Goal: Check status: Check status

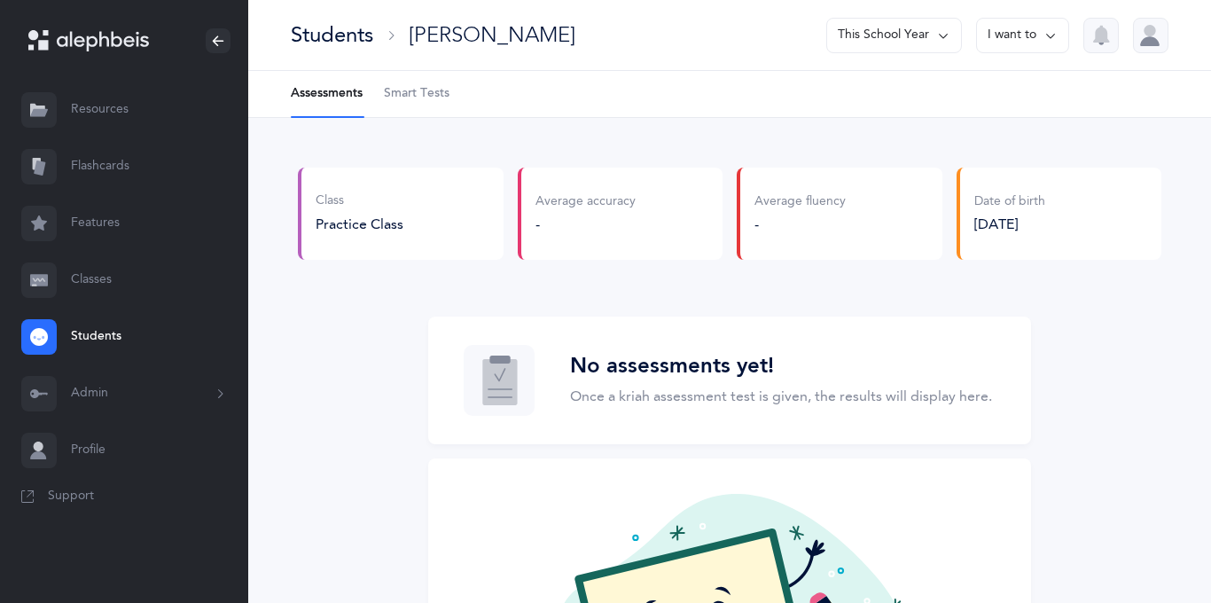
click at [399, 98] on span "Smart Tests" at bounding box center [417, 94] width 66 height 18
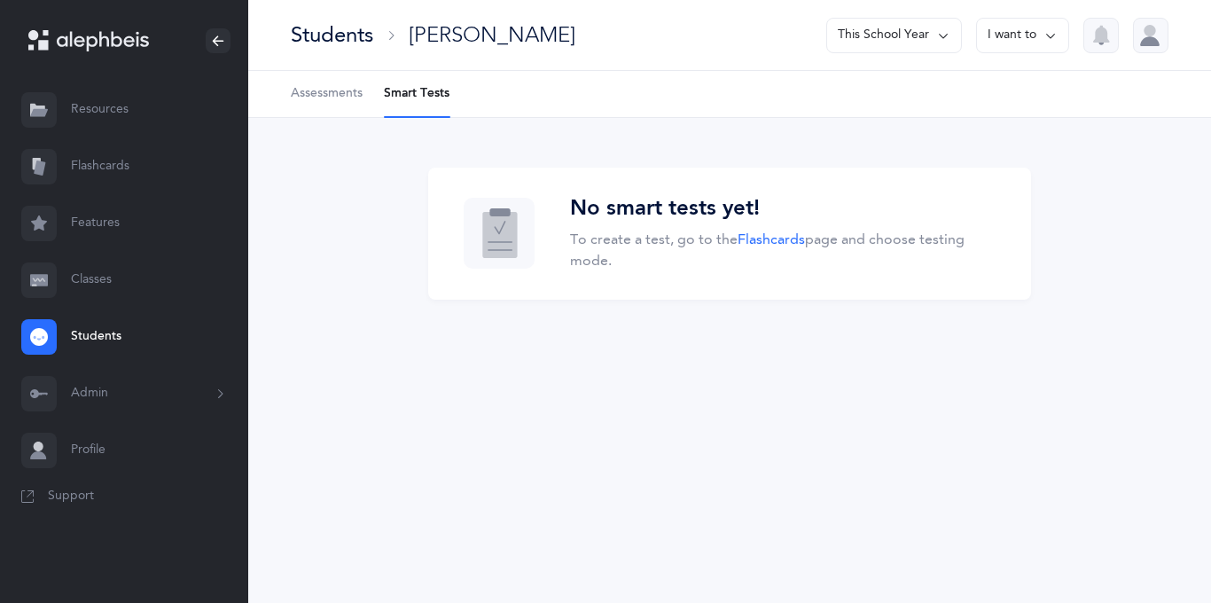
click at [349, 96] on span "Assessments" at bounding box center [327, 94] width 72 height 18
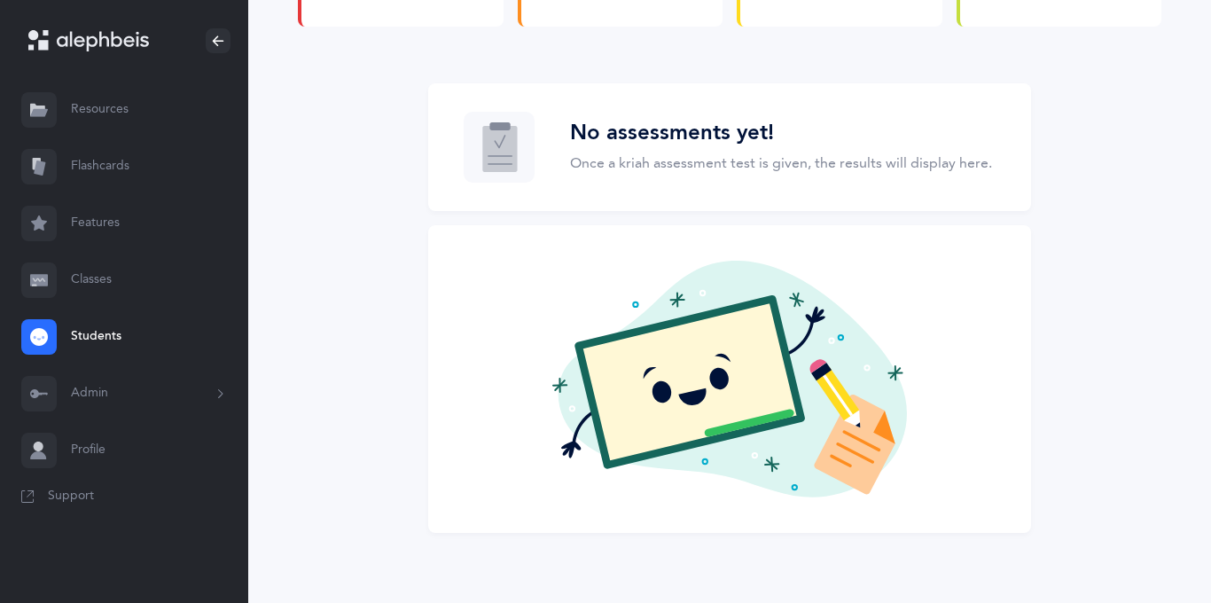
scroll to position [234, 0]
click at [505, 144] on icon at bounding box center [499, 148] width 35 height 46
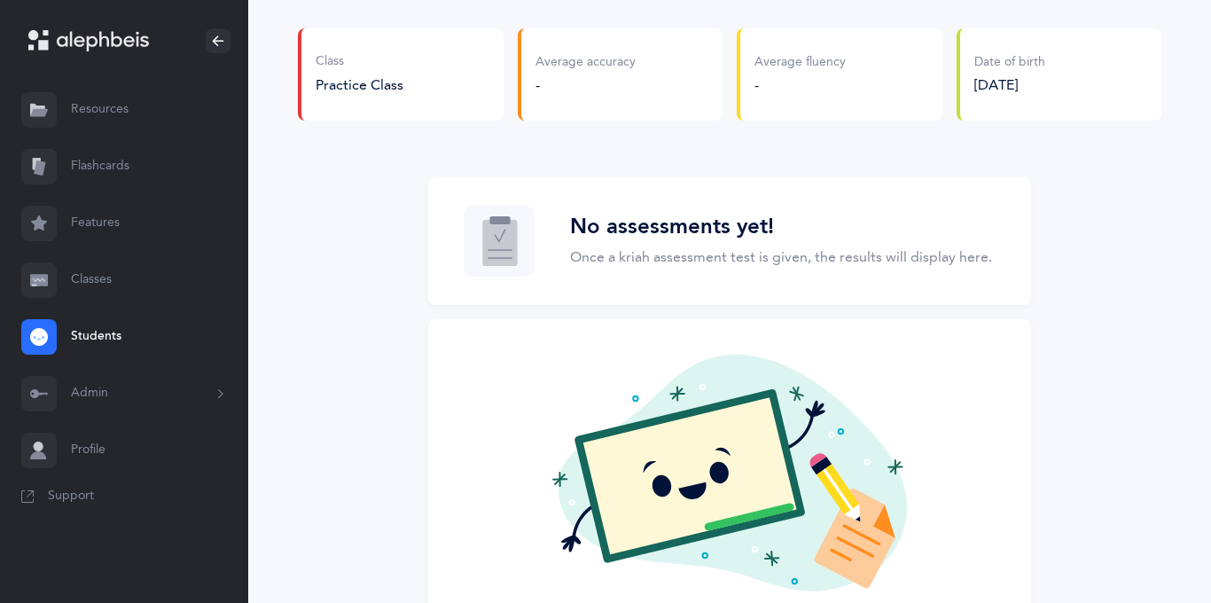
scroll to position [0, 0]
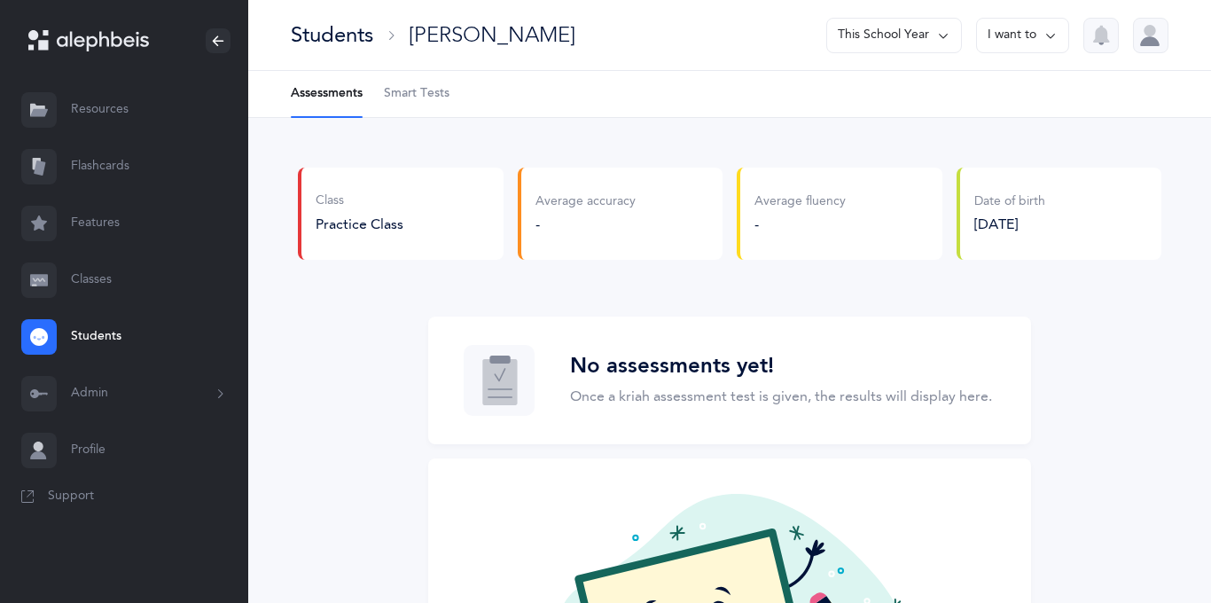
click at [94, 292] on link "Classes" at bounding box center [124, 280] width 248 height 57
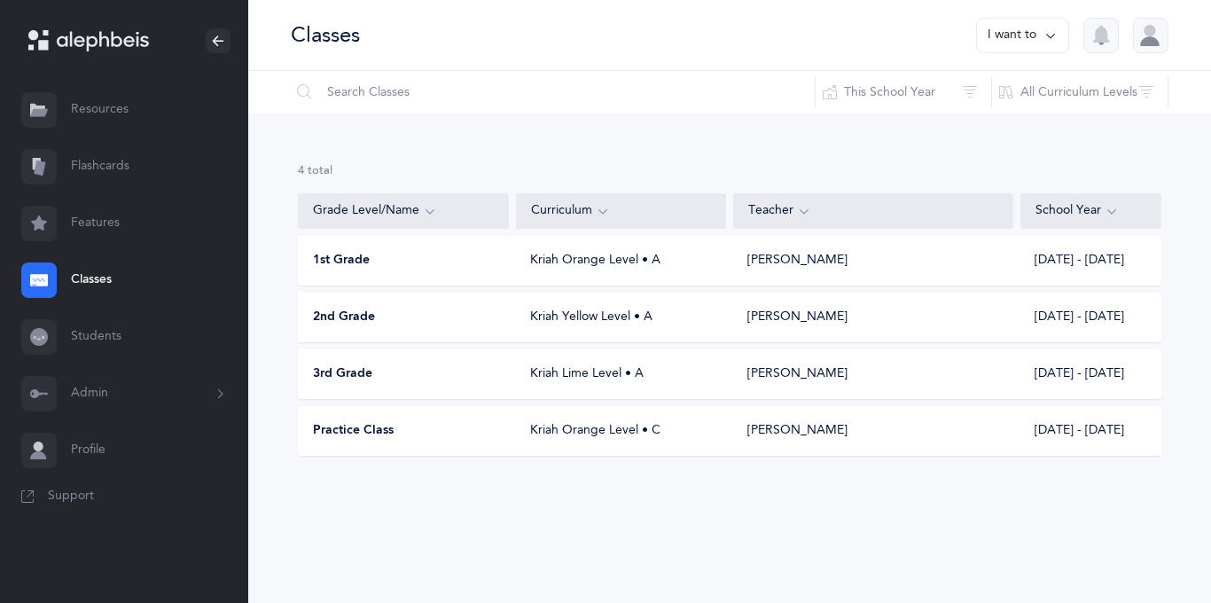
click at [599, 424] on div "Kriah Orange Level • C" at bounding box center [621, 431] width 210 height 18
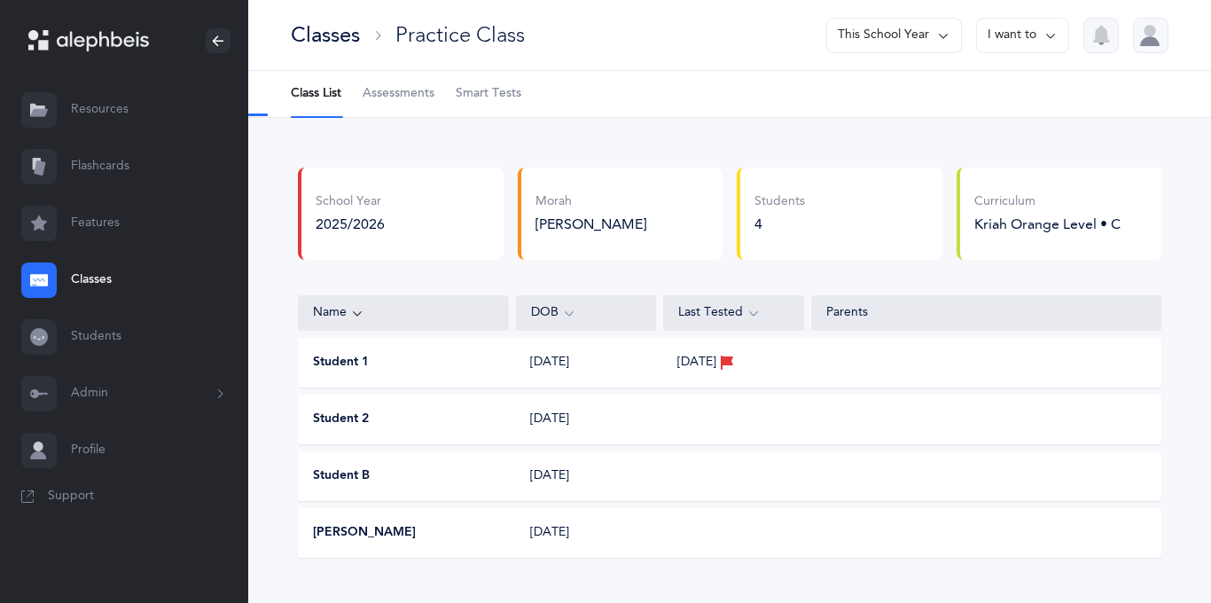
click at [424, 96] on span "Assessments" at bounding box center [399, 94] width 72 height 18
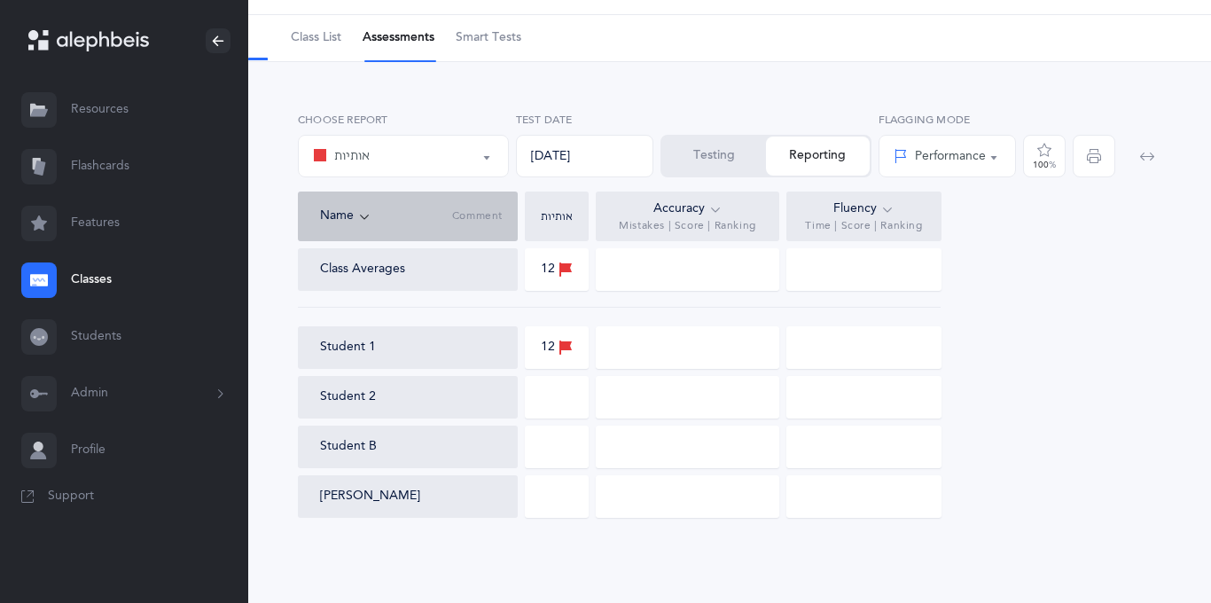
scroll to position [60, 0]
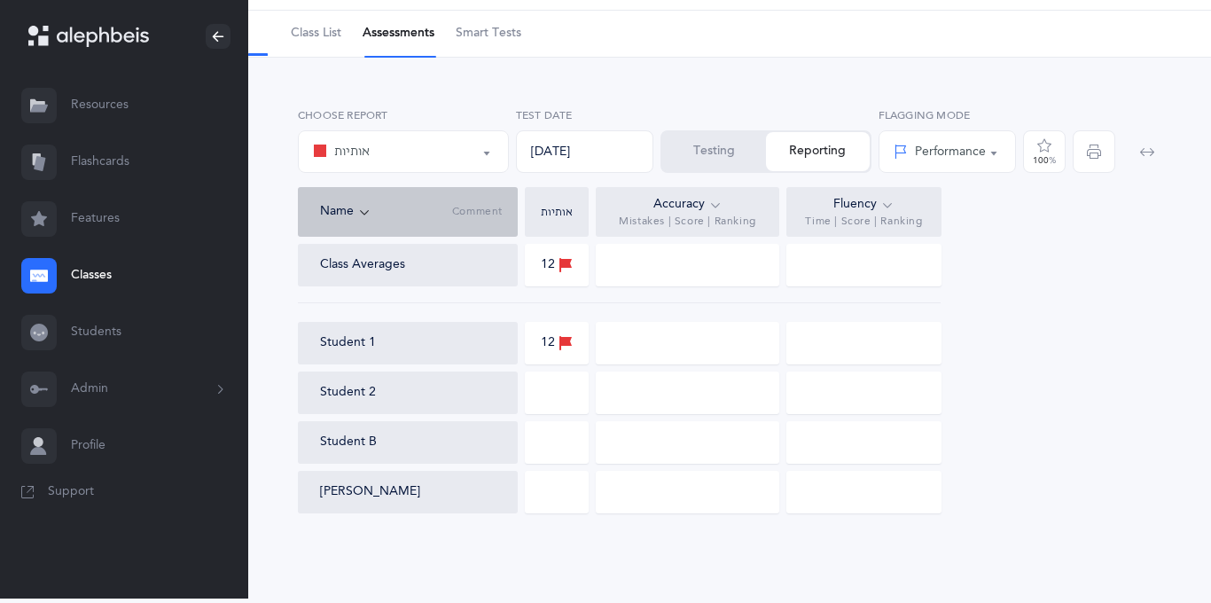
click at [558, 485] on div at bounding box center [557, 492] width 64 height 43
click at [704, 149] on button "Testing" at bounding box center [714, 151] width 104 height 39
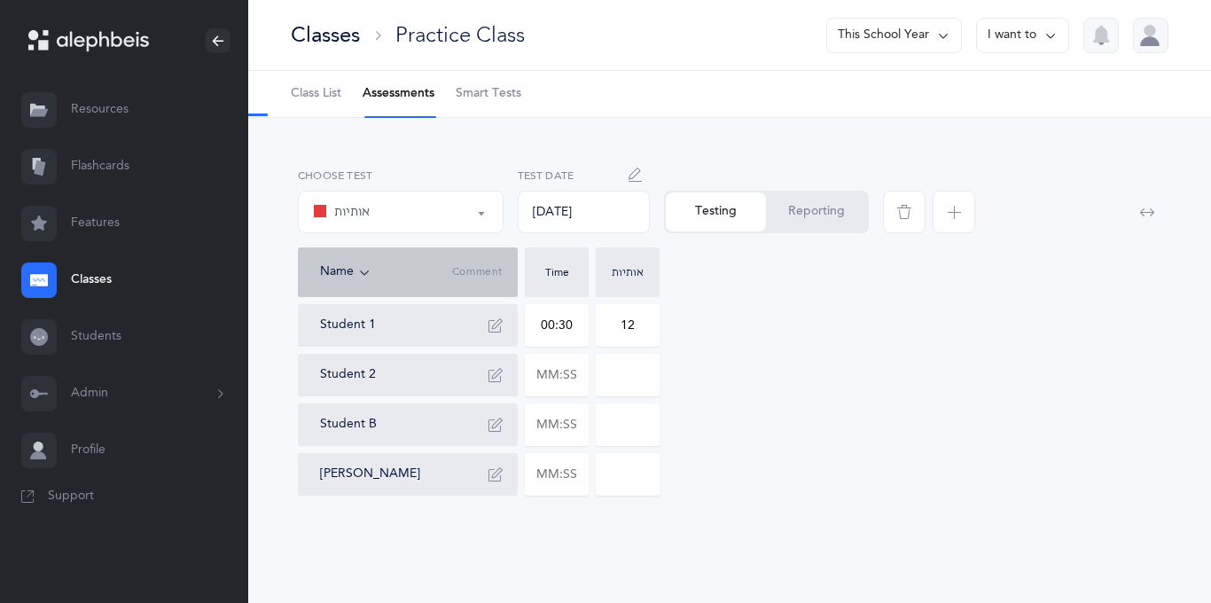
scroll to position [0, 0]
click at [563, 477] on input "text" at bounding box center [557, 474] width 62 height 41
type input "04:00"
click at [626, 478] on input "0" at bounding box center [628, 474] width 62 height 41
type input "0"
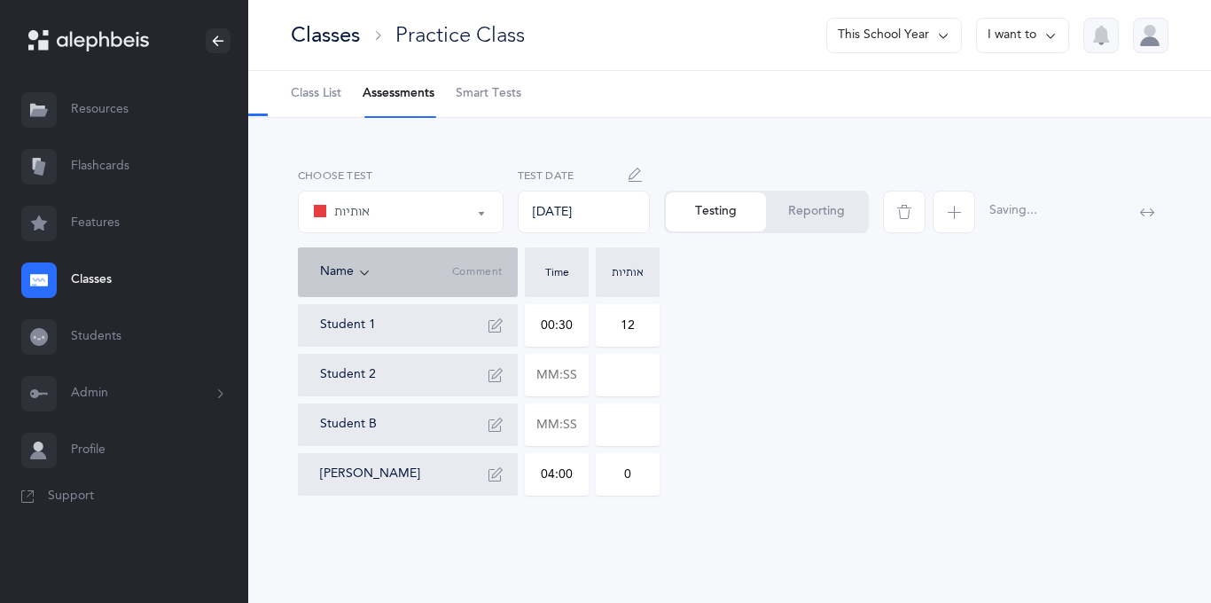
click at [703, 508] on div "Student 1 00:30 12 Student 2 Student B [PERSON_NAME] 04:00 0" at bounding box center [729, 407] width 863 height 206
click at [786, 211] on button "Reporting" at bounding box center [816, 211] width 101 height 39
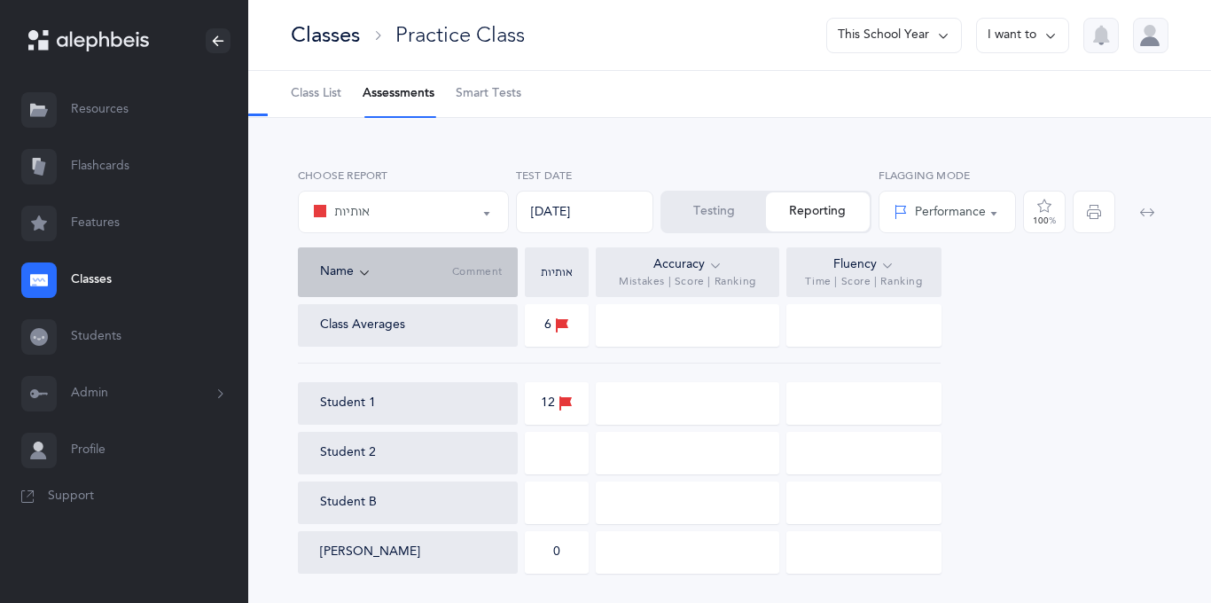
scroll to position [60, 0]
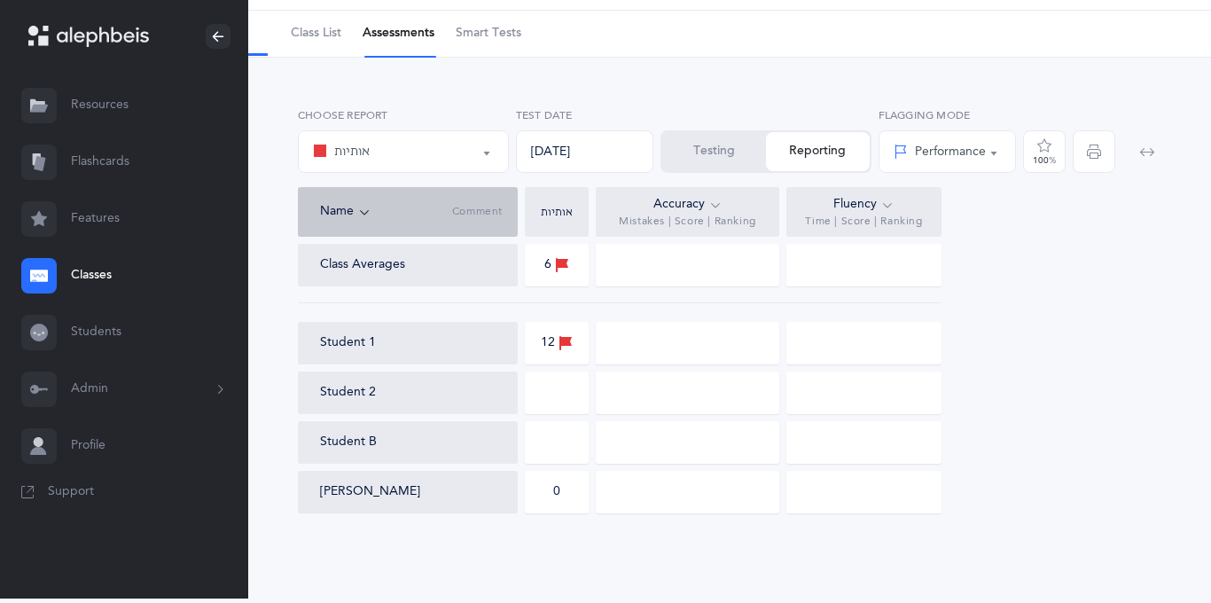
click at [90, 332] on link "Students" at bounding box center [124, 332] width 248 height 57
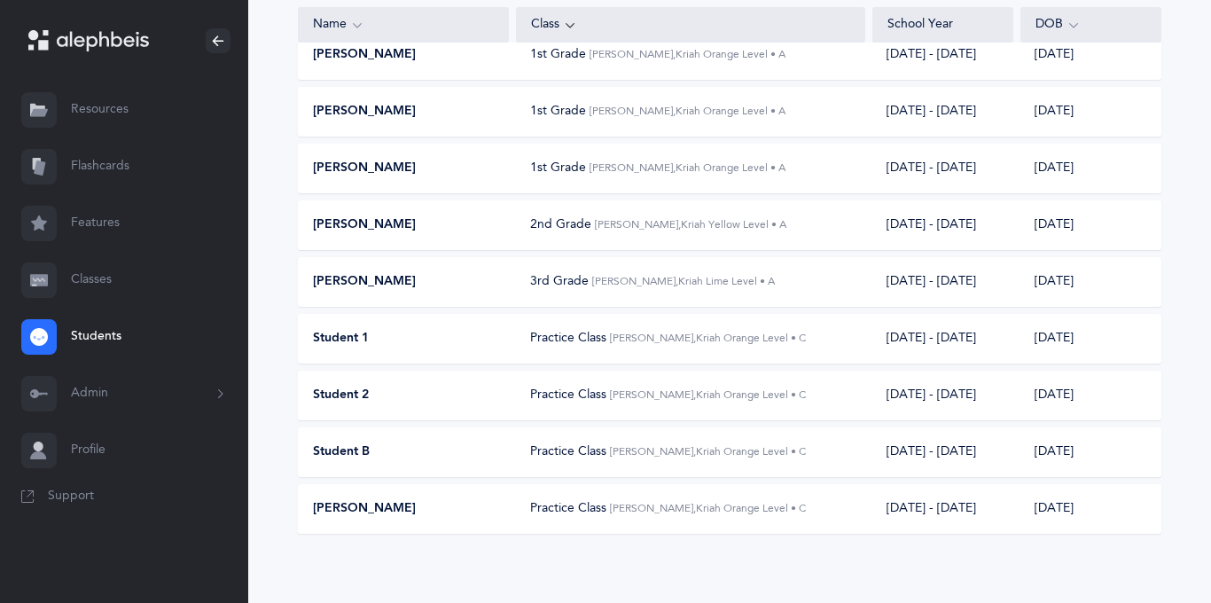
scroll to position [222, 0]
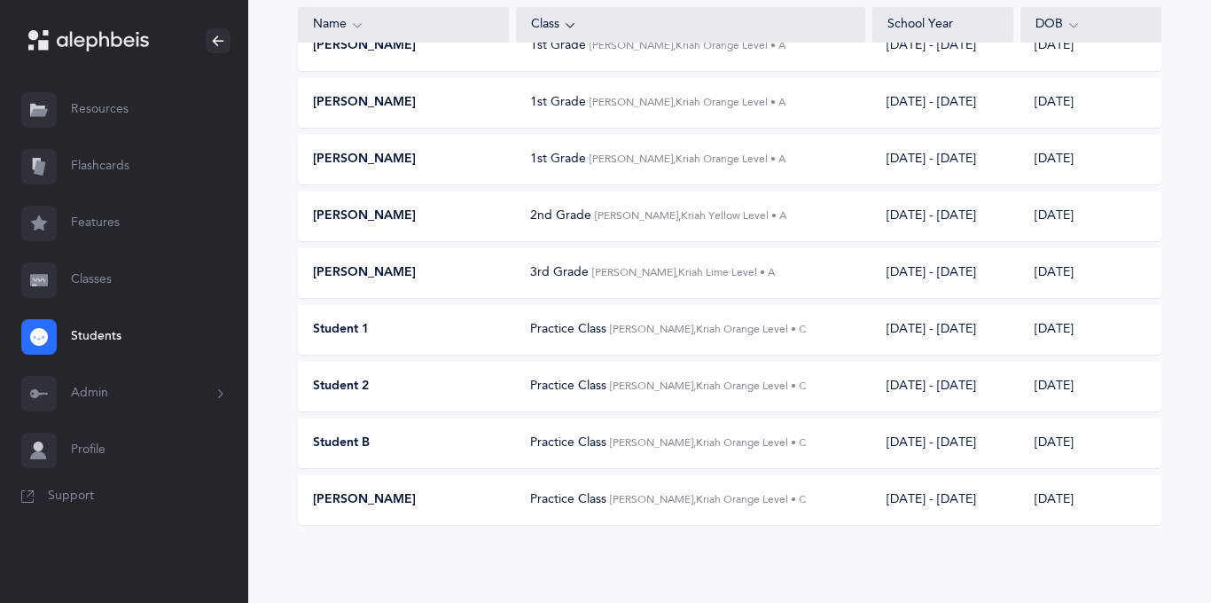
click at [416, 493] on span "[PERSON_NAME]" at bounding box center [364, 500] width 103 height 18
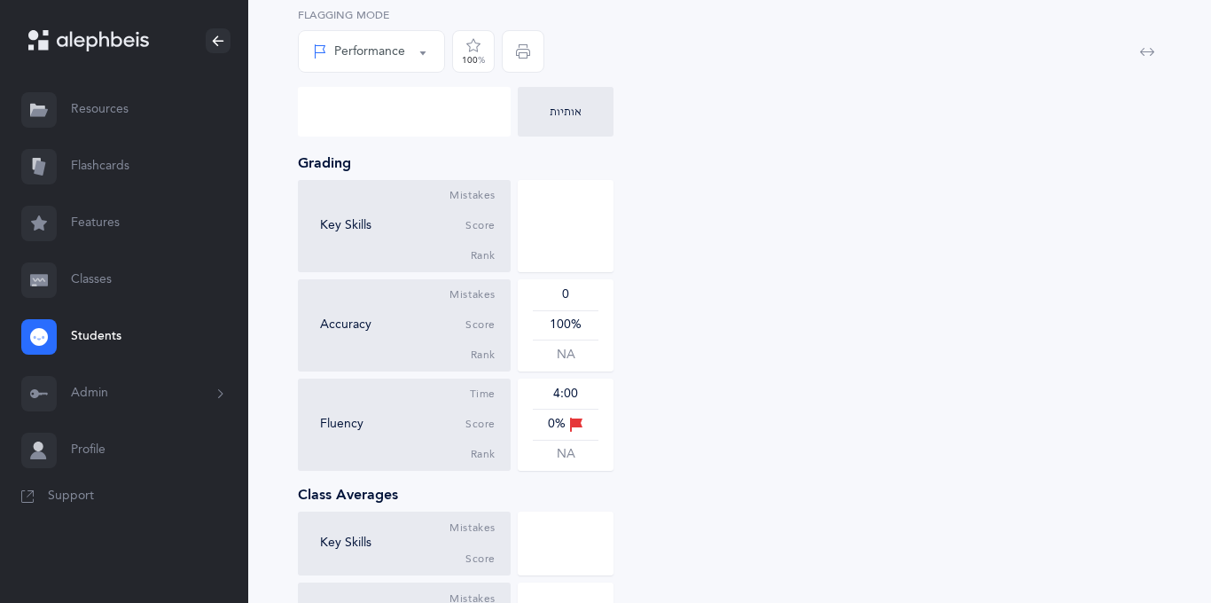
scroll to position [413, 0]
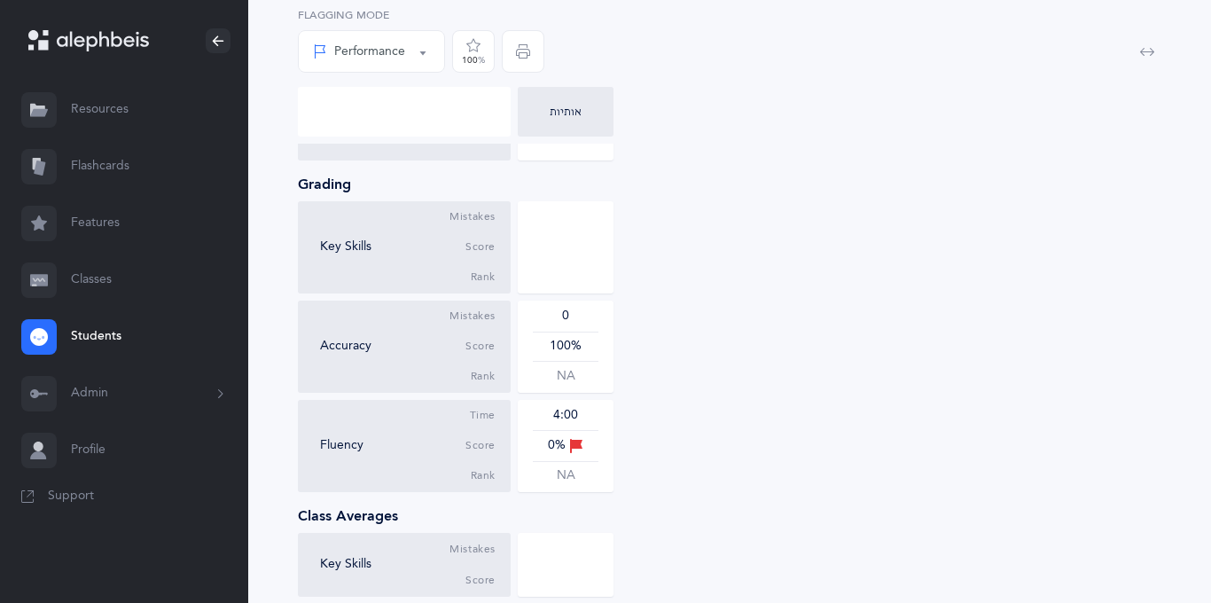
click at [567, 351] on div "100%" at bounding box center [566, 347] width 66 height 18
click at [606, 449] on div "4:00 0% NA" at bounding box center [566, 446] width 94 height 90
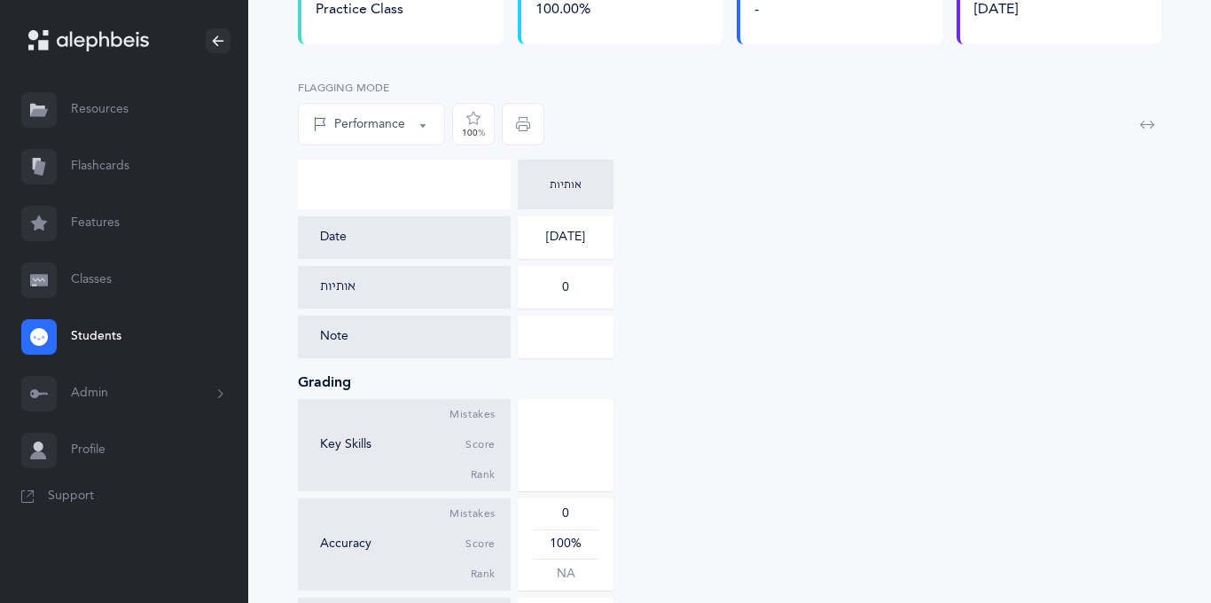
scroll to position [0, 0]
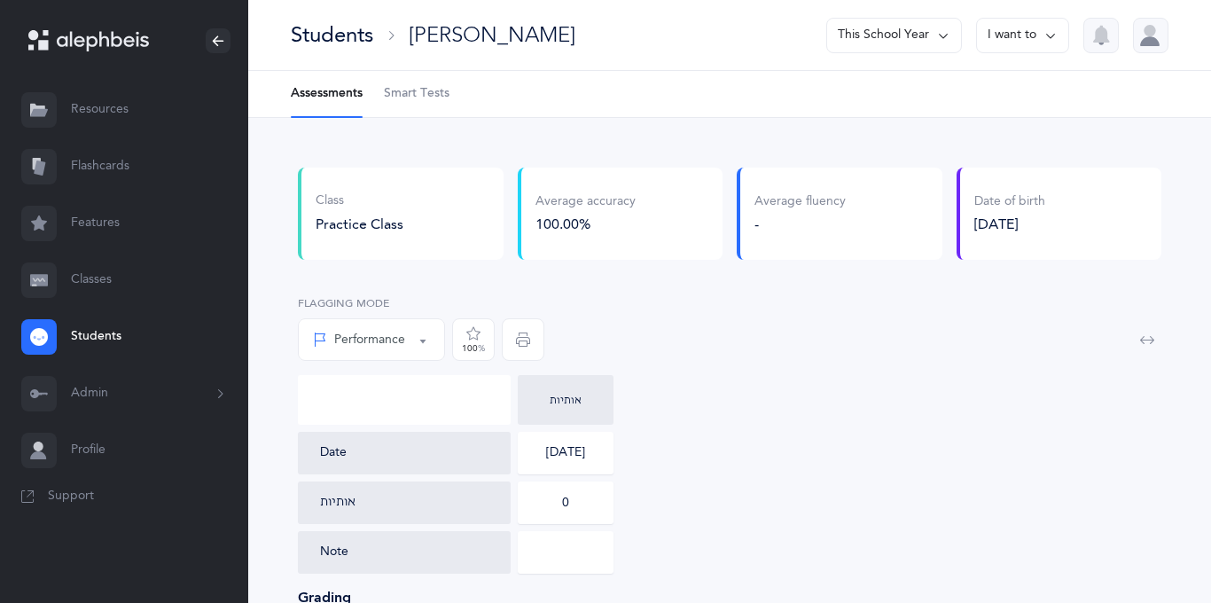
click at [576, 230] on div "100.00%" at bounding box center [585, 225] width 100 height 20
click at [776, 219] on div "-" at bounding box center [799, 225] width 91 height 20
